Goal: Transaction & Acquisition: Purchase product/service

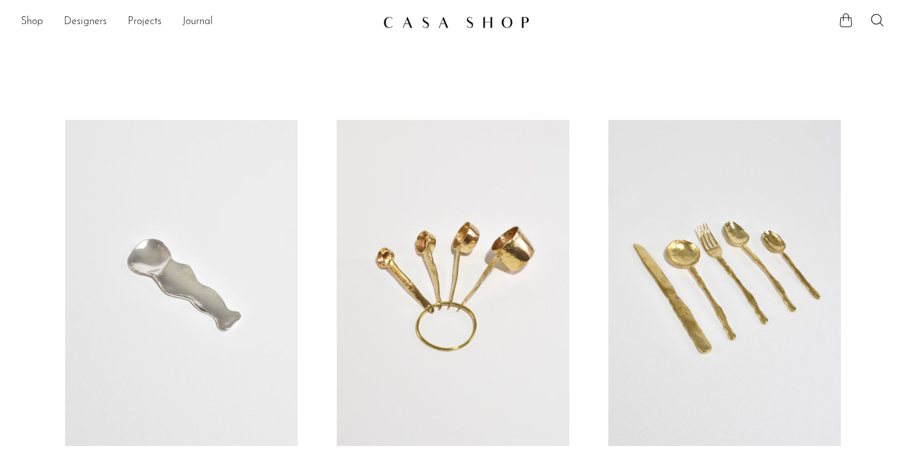
click at [846, 21] on icon at bounding box center [846, 20] width 16 height 16
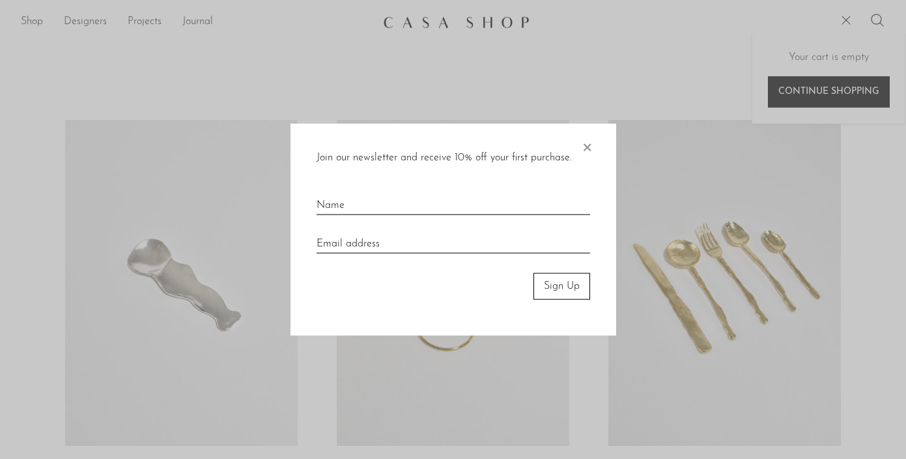
click at [829, 93] on div at bounding box center [453, 229] width 906 height 459
click at [590, 140] on span "×" at bounding box center [586, 145] width 13 height 42
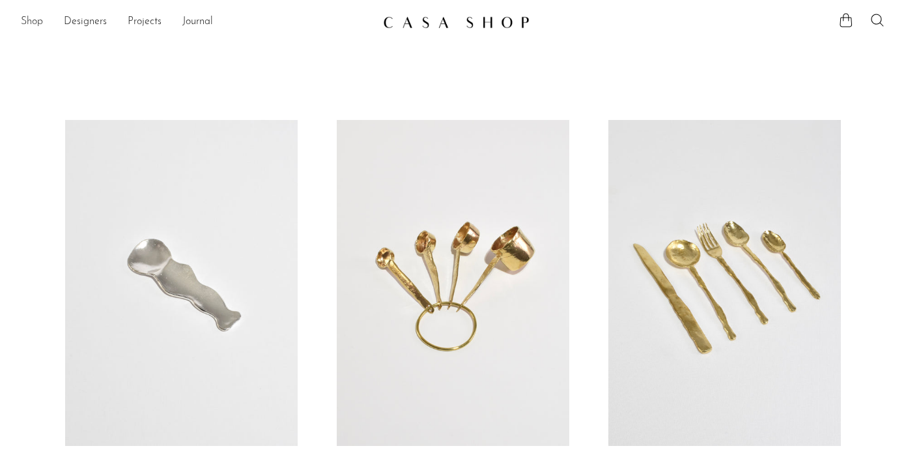
click at [32, 20] on link "Shop" at bounding box center [32, 22] width 22 height 17
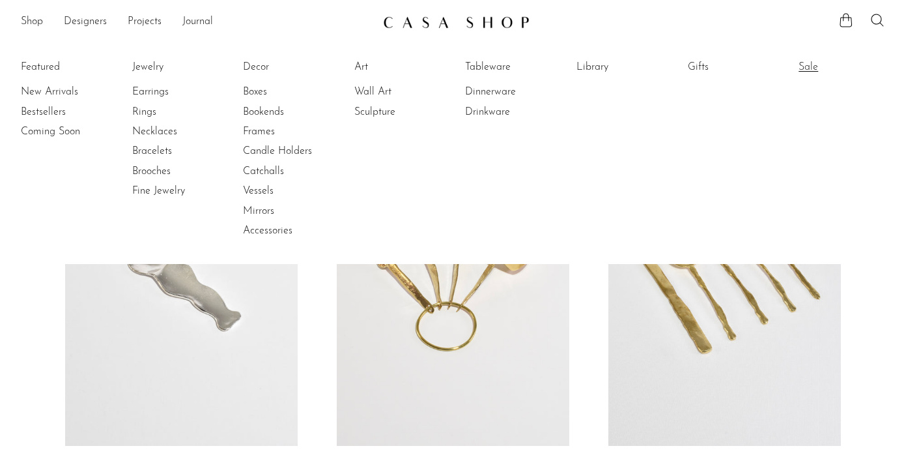
click at [808, 66] on link "Sale" at bounding box center [848, 67] width 98 height 14
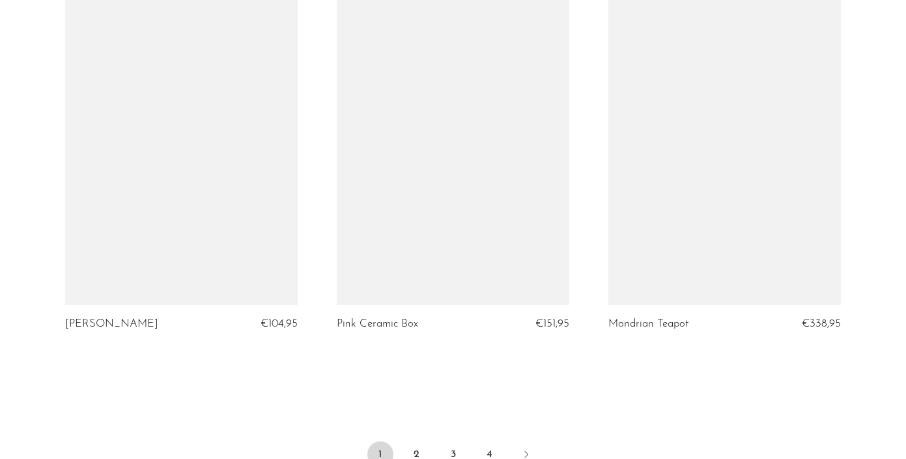
scroll to position [4405, 0]
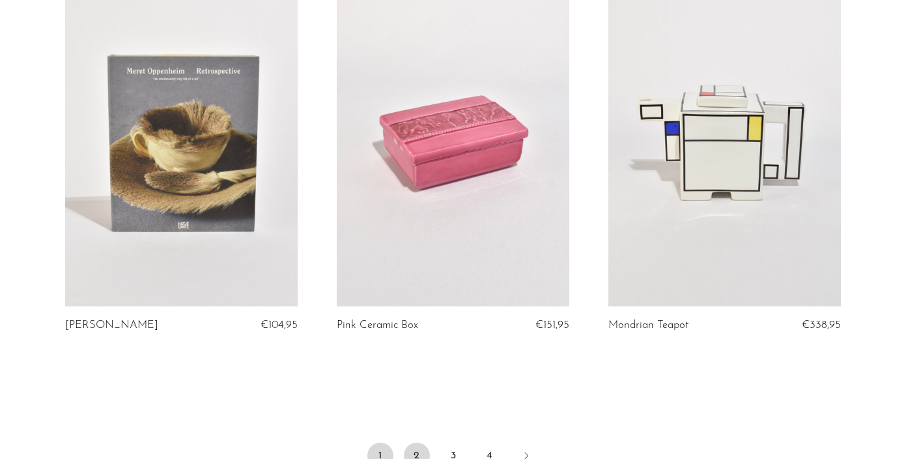
click at [415, 442] on link "2" at bounding box center [417, 455] width 26 height 26
